Goal: Navigation & Orientation: Find specific page/section

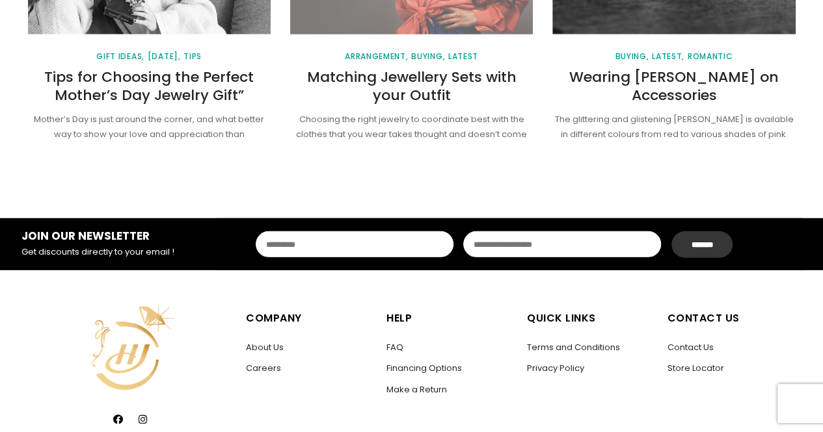
scroll to position [1928, 0]
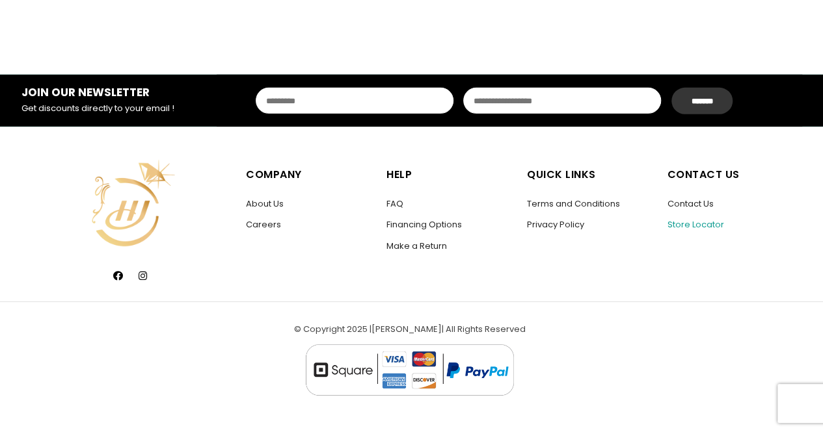
click at [687, 223] on link "Store Locator" at bounding box center [695, 225] width 57 height 12
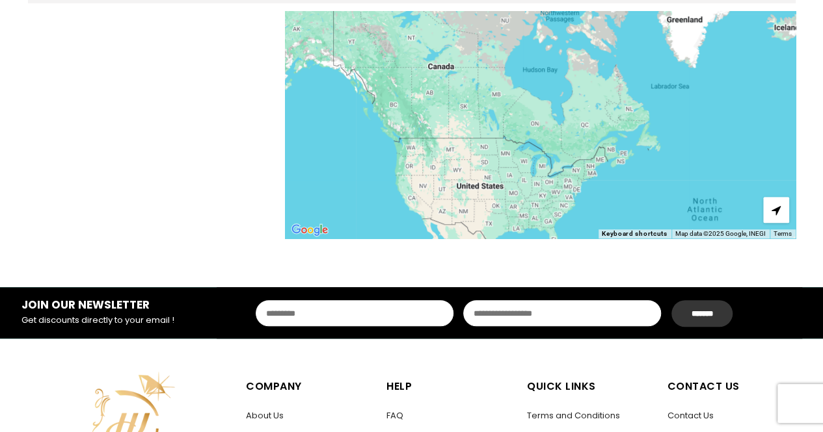
scroll to position [260, 0]
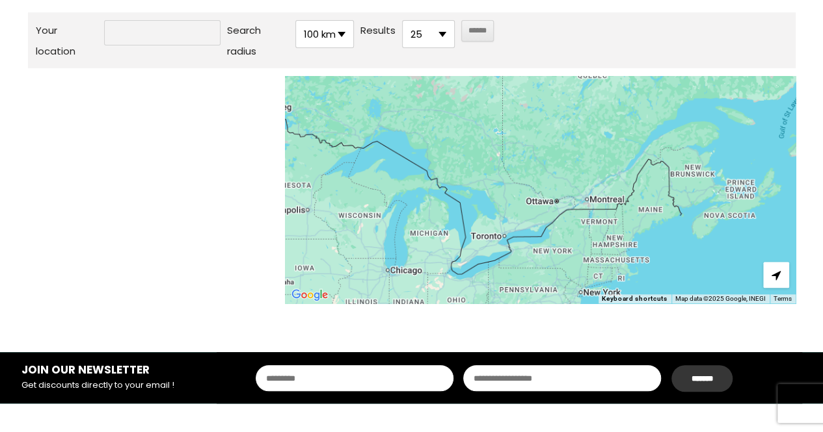
drag, startPoint x: 563, startPoint y: 211, endPoint x: 381, endPoint y: 89, distance: 218.8
click at [381, 89] on div at bounding box center [540, 190] width 510 height 228
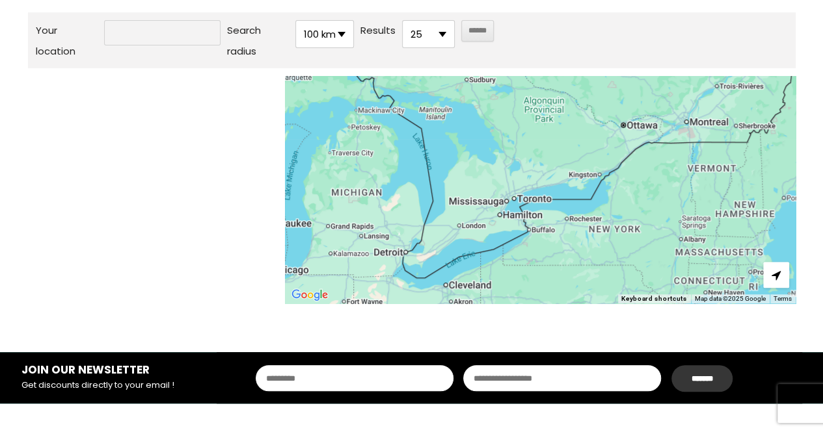
drag, startPoint x: 516, startPoint y: 248, endPoint x: 523, endPoint y: 170, distance: 77.7
click at [522, 171] on div at bounding box center [540, 190] width 510 height 228
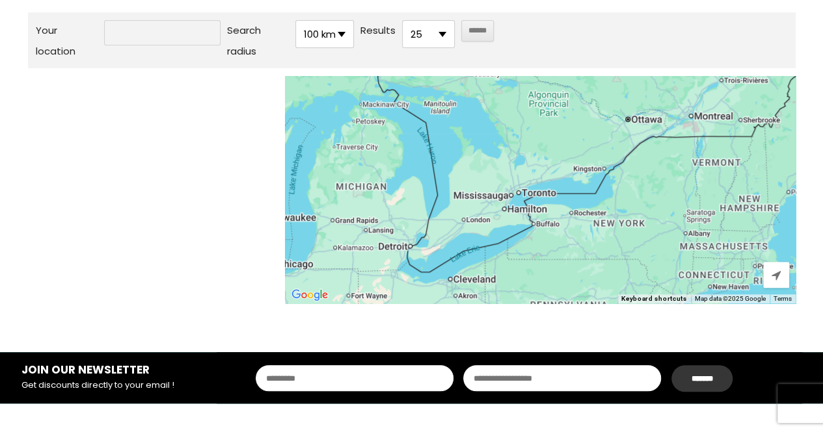
click at [516, 197] on div at bounding box center [540, 190] width 510 height 228
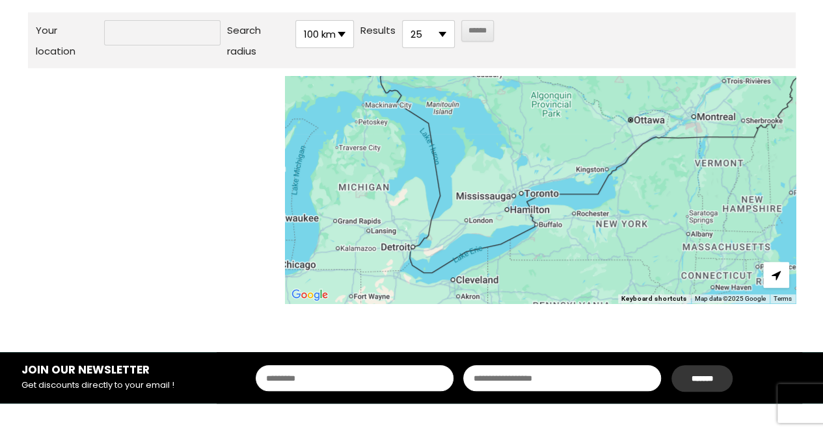
click at [519, 197] on div at bounding box center [540, 190] width 510 height 228
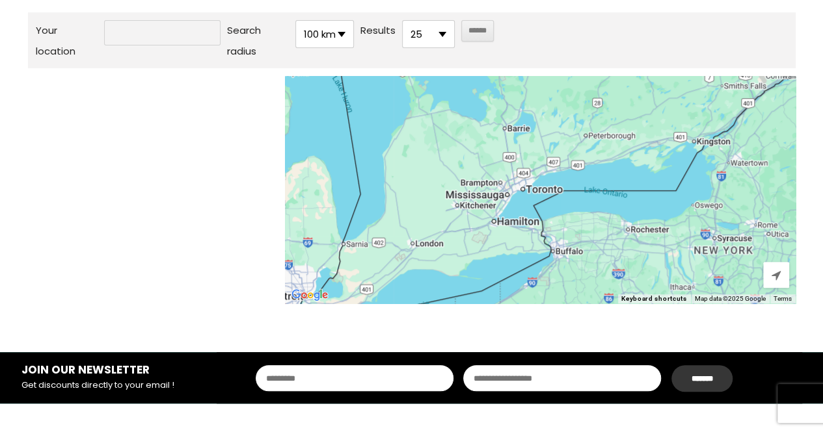
click at [185, 38] on input "Your location" at bounding box center [162, 32] width 116 height 25
type input "*********"
click at [461, 20] on input "******" at bounding box center [477, 30] width 33 height 21
